Goal: Navigation & Orientation: Find specific page/section

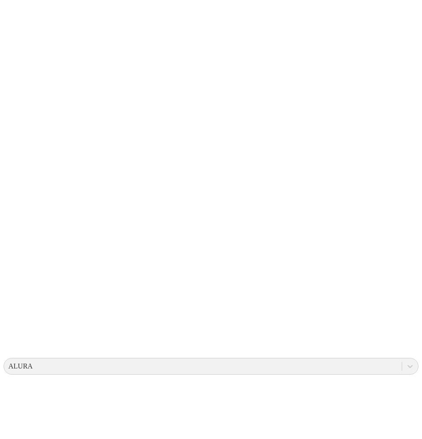
click at [16, 15] on icon at bounding box center [17, 180] width 27 height 353
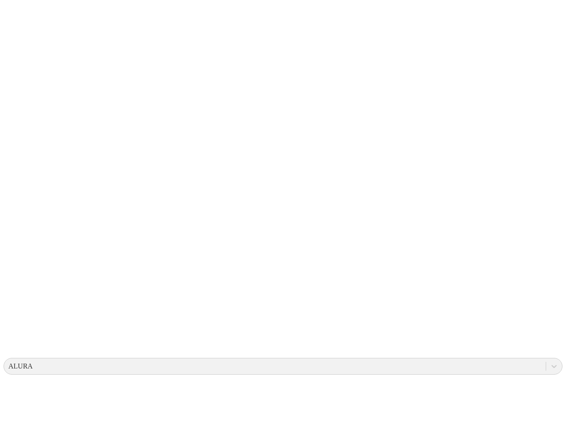
click at [12, 14] on icon at bounding box center [17, 180] width 27 height 353
